Goal: Task Accomplishment & Management: Use online tool/utility

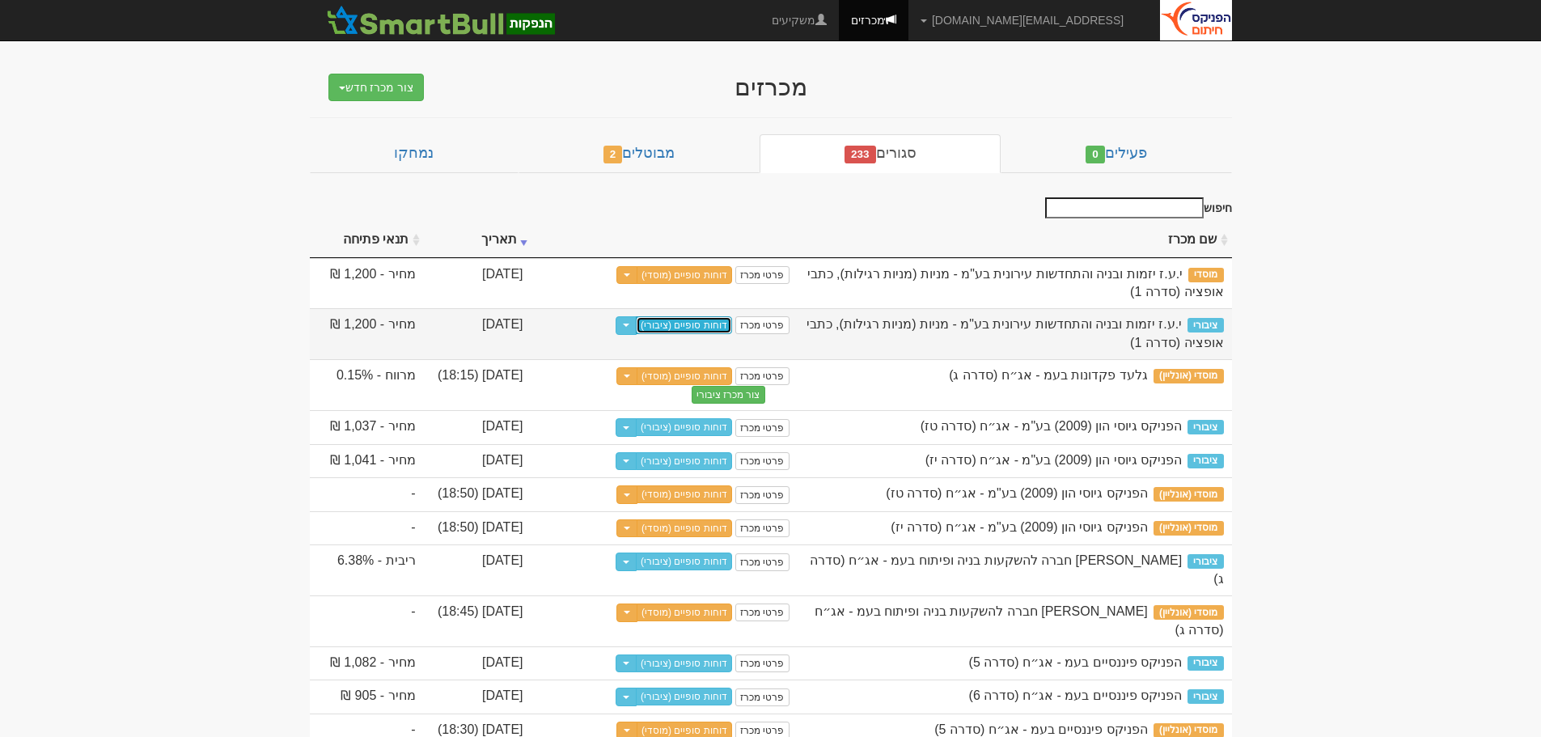
click at [689, 324] on link "דוחות סופיים (ציבורי)" at bounding box center [684, 325] width 96 height 18
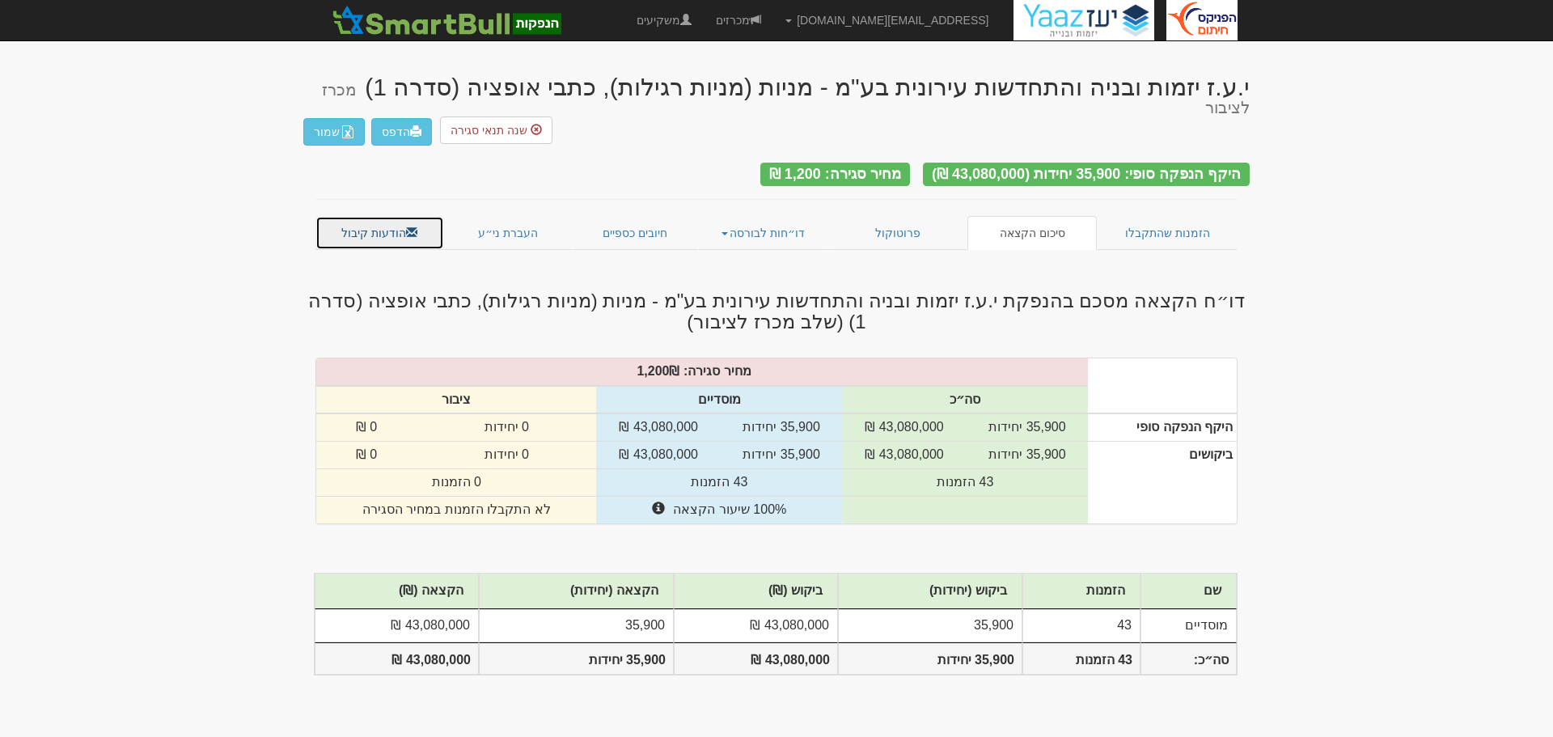
click at [406, 227] on span at bounding box center [411, 232] width 11 height 11
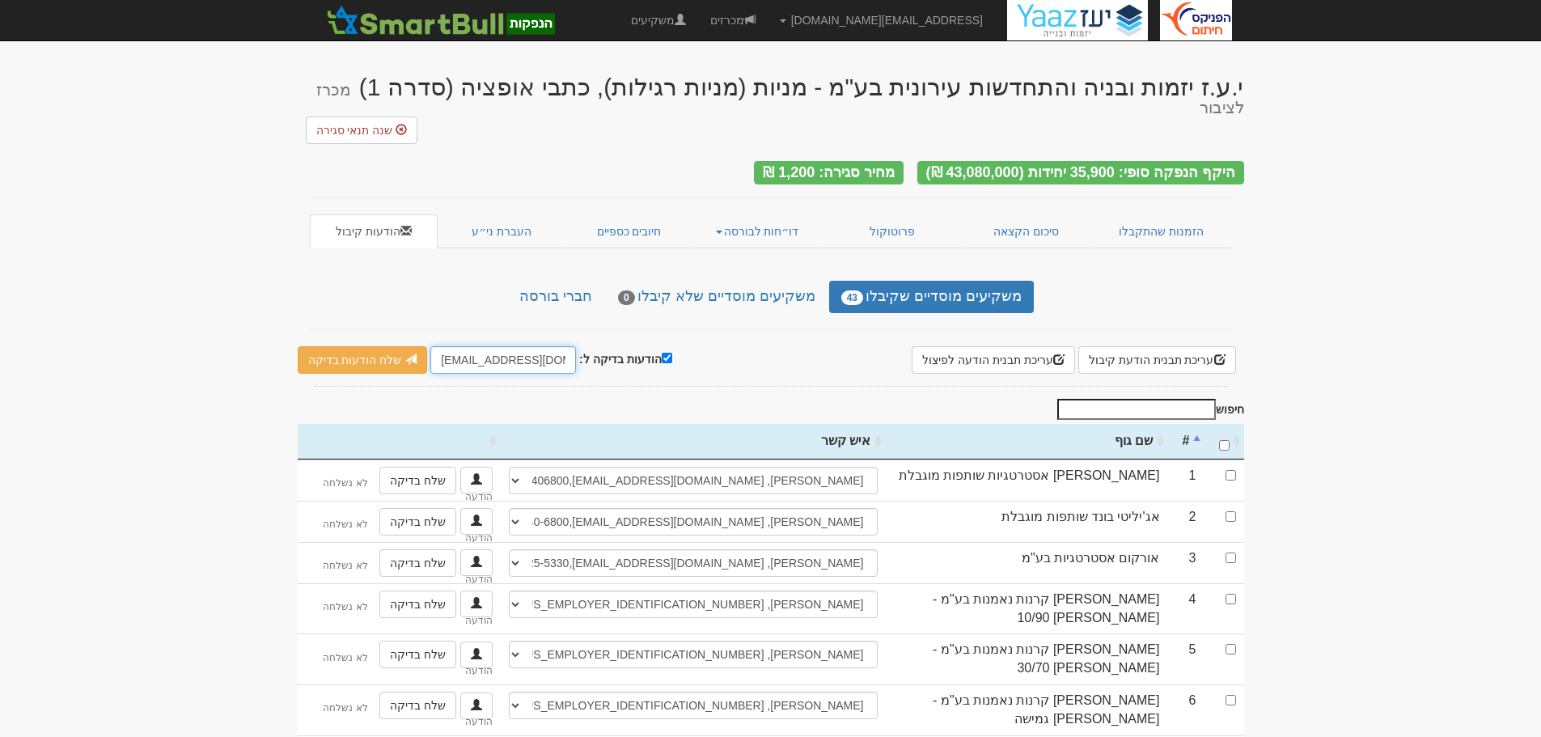
click at [442, 346] on input "[EMAIL_ADDRESS][DOMAIN_NAME]" at bounding box center [503, 360] width 146 height 28
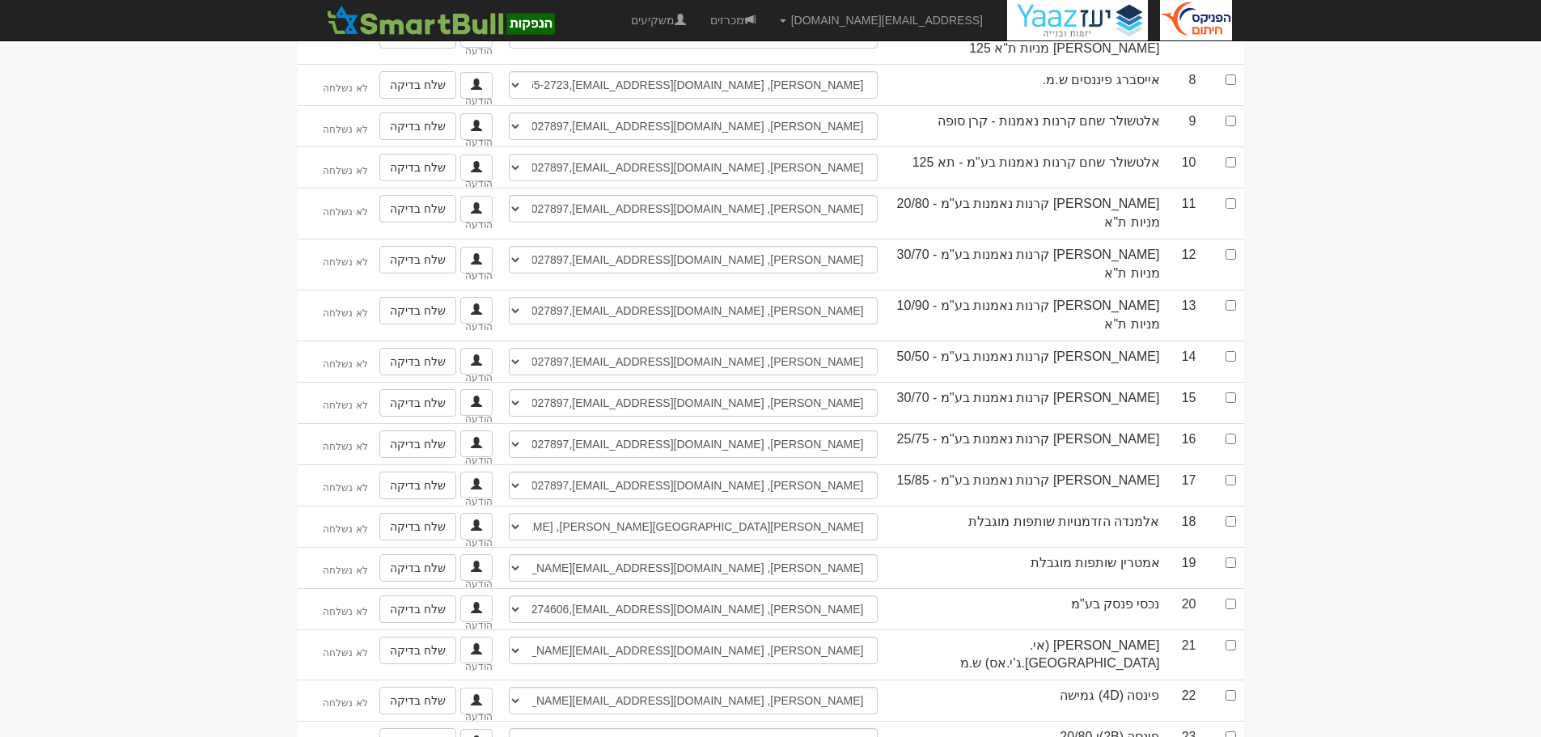
scroll to position [728, 0]
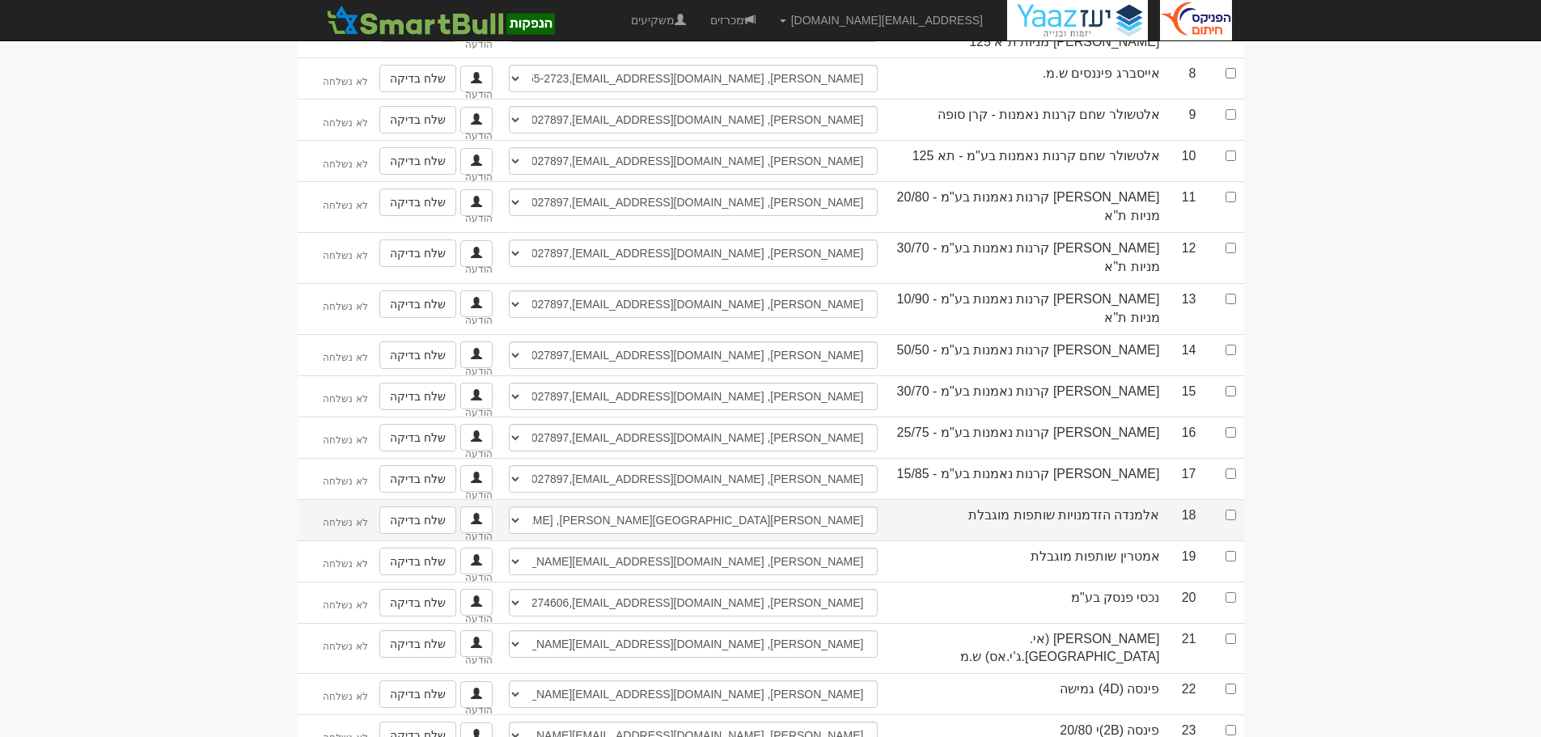
type input "[EMAIL_ADDRESS][DOMAIN_NAME]"
click at [1228, 510] on input "checkbox" at bounding box center [1231, 515] width 11 height 11
checkbox input "true"
click at [413, 506] on link "שלח בדיקה" at bounding box center [417, 520] width 77 height 28
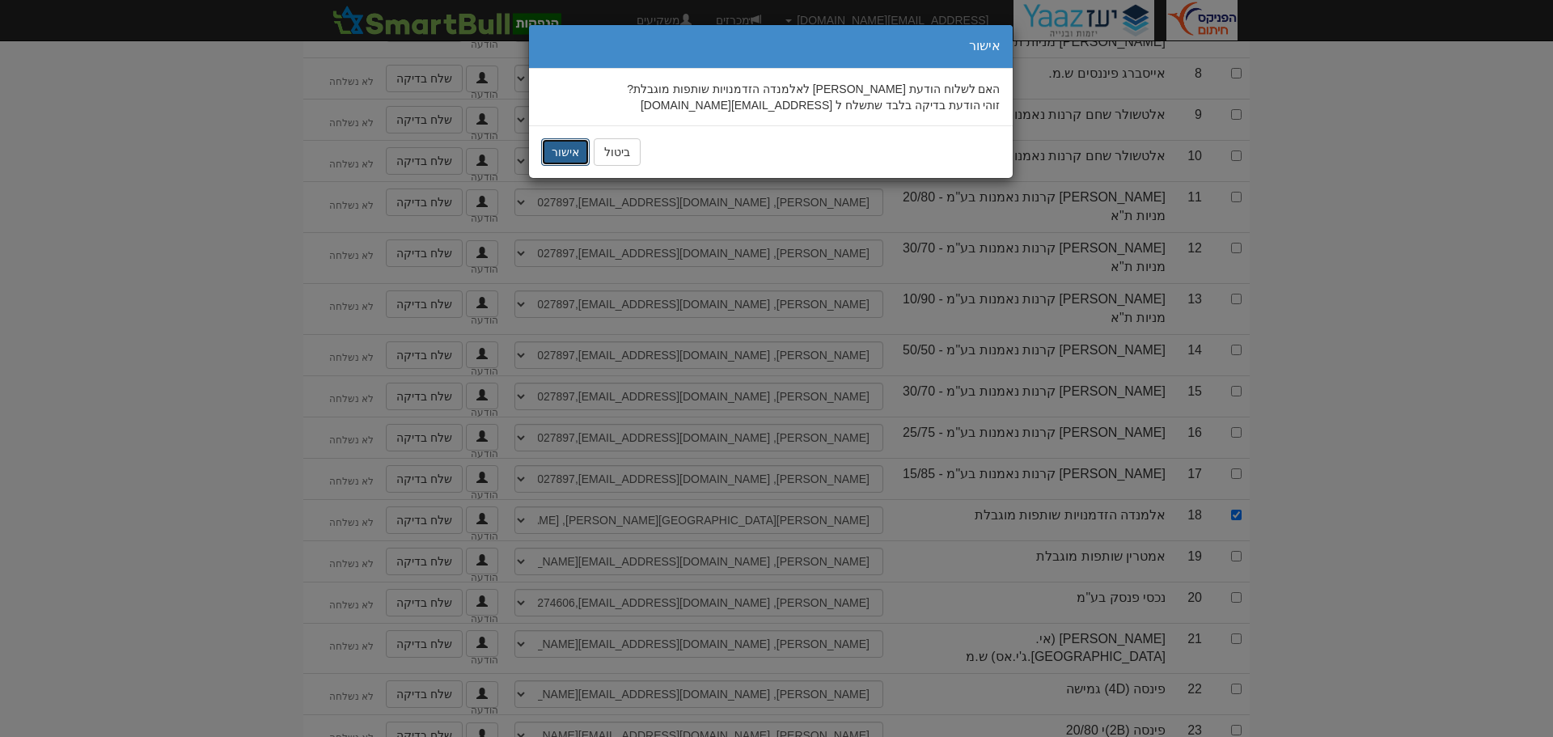
click at [558, 153] on button "אישור" at bounding box center [565, 152] width 49 height 28
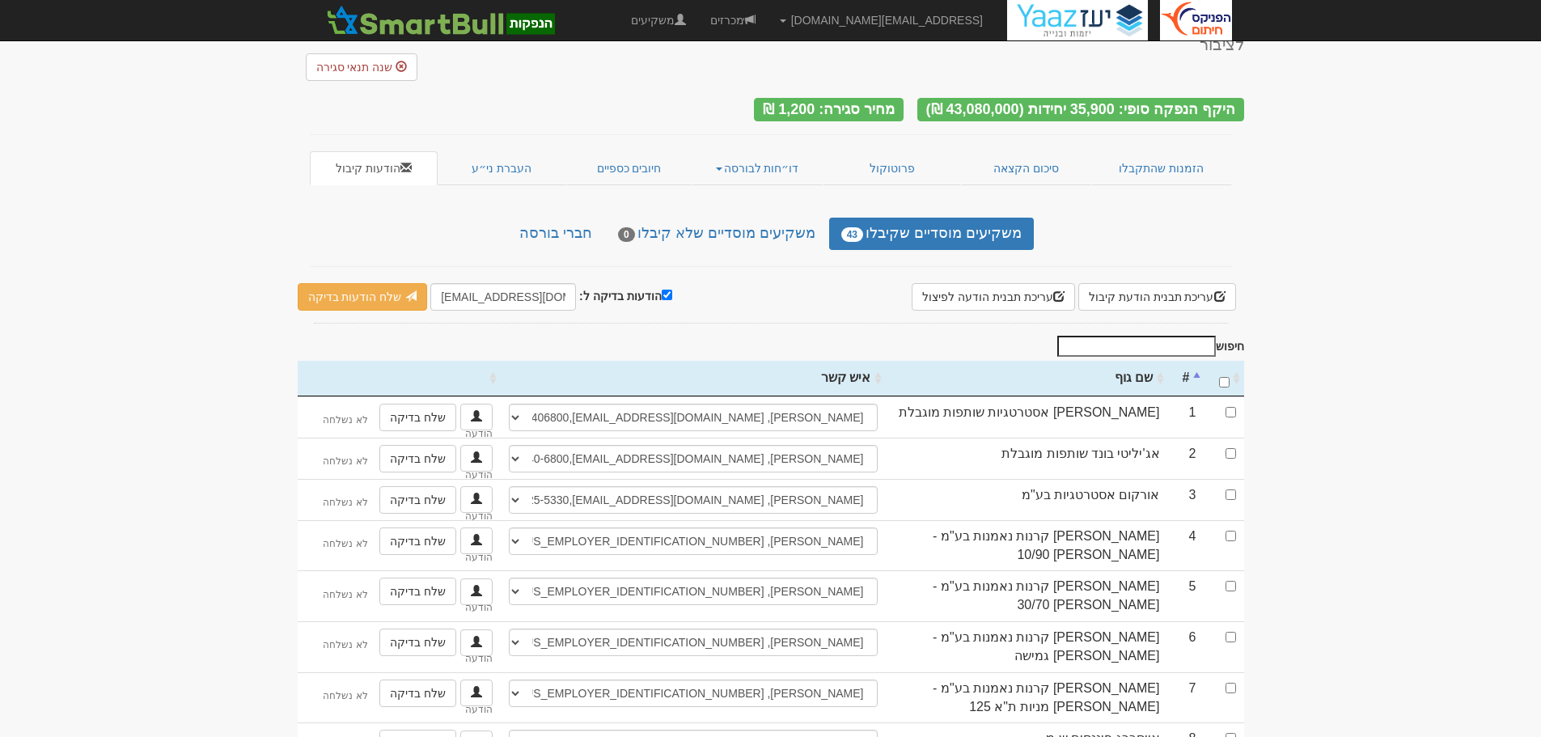
scroll to position [0, 0]
